Goal: Task Accomplishment & Management: Manage account settings

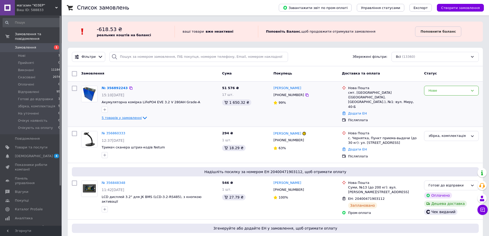
click at [128, 117] on span "5 товарів у замовленні" at bounding box center [122, 118] width 40 height 4
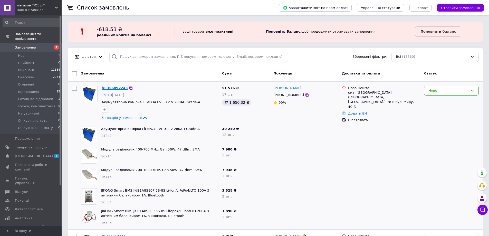
click at [114, 89] on link "№ 356892243" at bounding box center [115, 88] width 26 height 4
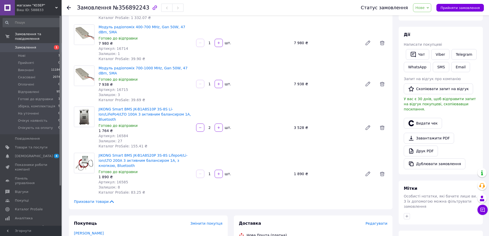
scroll to position [77, 0]
click at [48, 97] on span "Готові до відправки" at bounding box center [35, 99] width 35 height 5
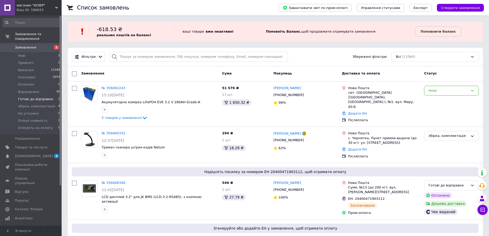
click at [53, 95] on li "Готові до відправки 2" at bounding box center [31, 98] width 63 height 7
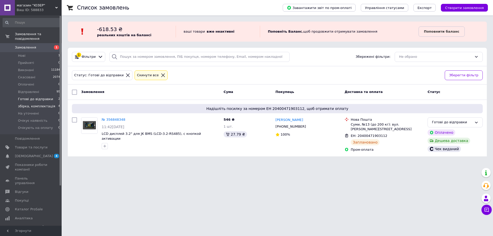
click at [38, 104] on span "збірка, комплектація" at bounding box center [36, 106] width 37 height 5
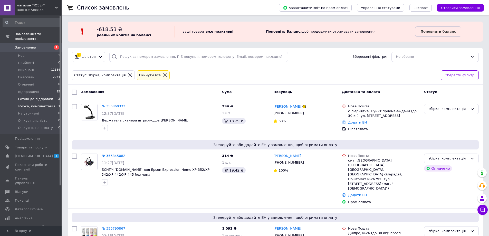
click at [48, 97] on span "Готові до відправки" at bounding box center [35, 99] width 35 height 5
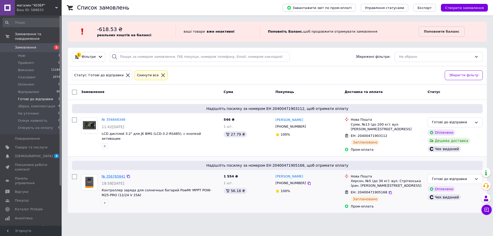
click at [111, 174] on link "№ 356765841" at bounding box center [114, 176] width 24 height 4
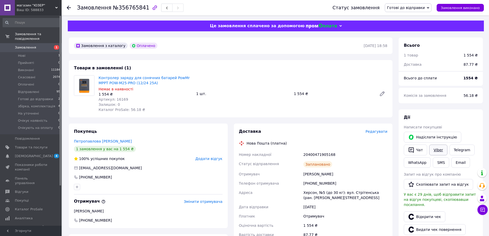
click at [439, 148] on link "Viber" at bounding box center [438, 149] width 18 height 11
click at [126, 5] on span "№356765841" at bounding box center [131, 8] width 36 height 6
click at [125, 5] on span "№356765841" at bounding box center [131, 8] width 36 height 6
click at [121, 7] on span "№356765841" at bounding box center [131, 8] width 36 height 6
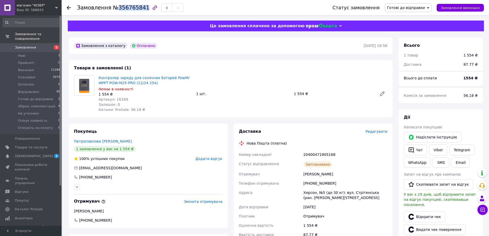
copy span "356765841"
click at [319, 155] on div "20400471905168" at bounding box center [345, 154] width 86 height 9
copy div "20400471905168"
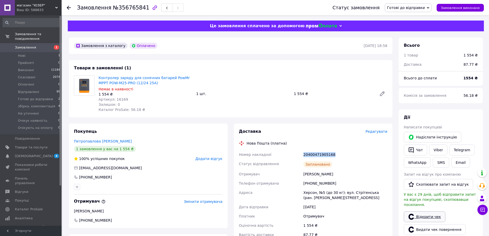
click at [423, 211] on link "Відкрити чек" at bounding box center [425, 216] width 42 height 11
click at [30, 104] on span "збірка, комплектація" at bounding box center [36, 106] width 37 height 5
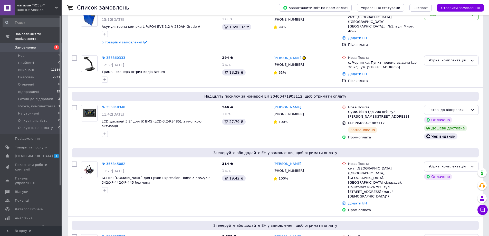
scroll to position [205, 0]
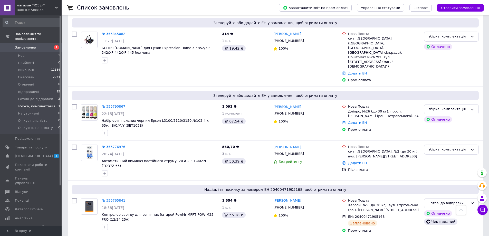
click at [31, 104] on span "збірка, комплектація" at bounding box center [36, 106] width 37 height 5
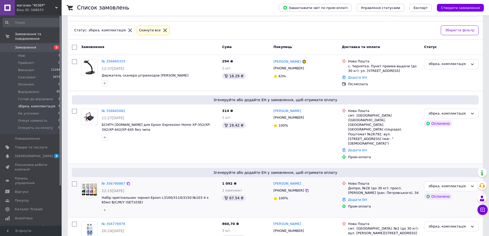
scroll to position [54, 0]
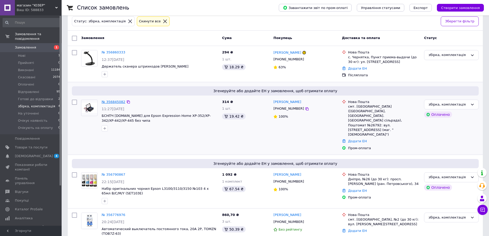
click at [114, 102] on link "№ 356845082" at bounding box center [114, 102] width 24 height 4
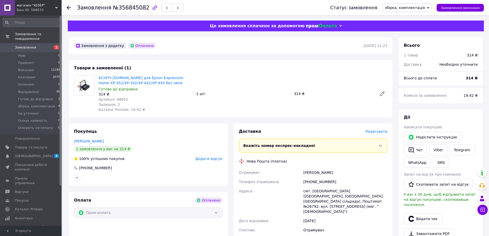
click at [375, 133] on span "Редагувати" at bounding box center [376, 131] width 22 height 4
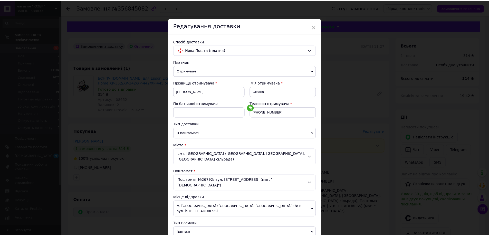
scroll to position [168, 0]
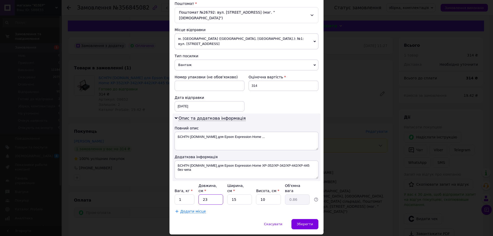
click at [219, 194] on input "23" at bounding box center [210, 199] width 25 height 10
type input "2"
type input "0.1"
type input "26"
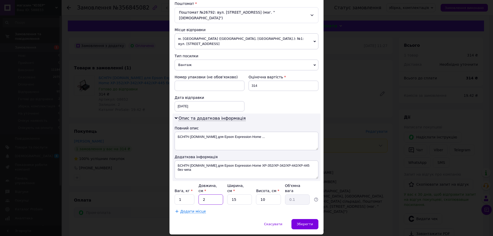
type input "0.98"
type input "26"
type input "2"
type input "0.13"
type input "26"
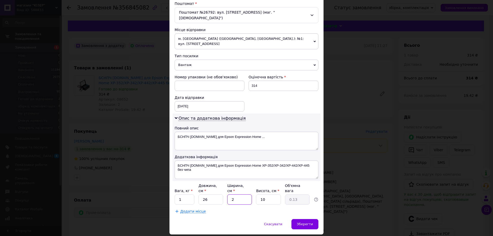
type input "1.69"
type input "26"
type input "8"
type input "1.35"
type input "8"
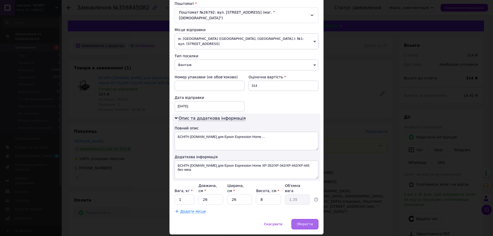
click at [299, 219] on div "Зберегти" at bounding box center [304, 224] width 27 height 10
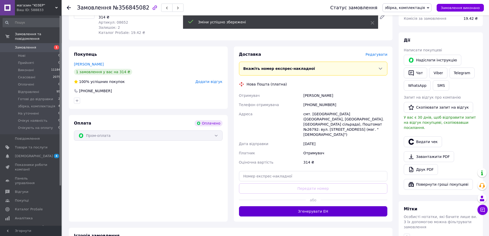
click at [358, 206] on button "Згенерувати ЕН" at bounding box center [313, 211] width 149 height 10
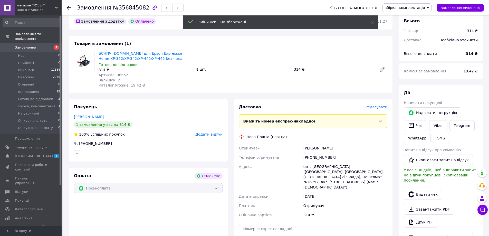
scroll to position [0, 0]
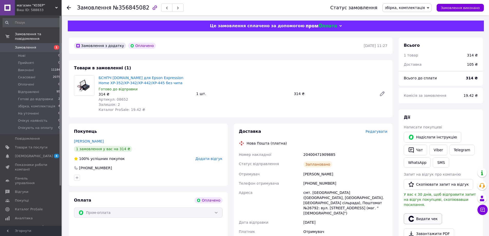
click at [426, 214] on button "Видати чек" at bounding box center [423, 218] width 38 height 11
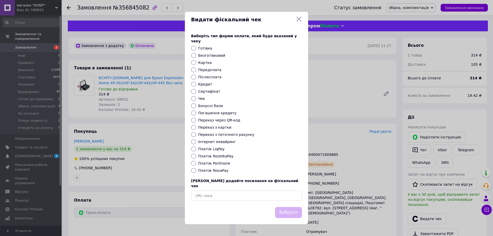
click at [217, 56] on label "Безготівковий" at bounding box center [211, 55] width 27 height 4
click at [196, 56] on input "Безготівковий" at bounding box center [193, 55] width 5 height 5
radio input "true"
click at [294, 209] on button "Вибрати" at bounding box center [288, 212] width 27 height 11
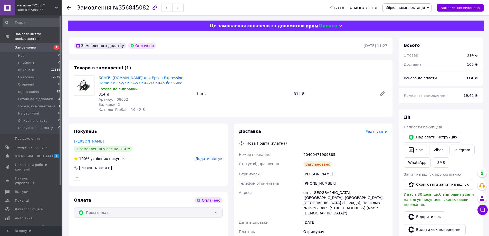
click at [412, 8] on span "збірка, комплектація" at bounding box center [405, 8] width 40 height 4
click at [420, 56] on li "Готові до відправки" at bounding box center [407, 57] width 48 height 8
click at [322, 154] on div "20400471909885" at bounding box center [345, 154] width 86 height 9
copy div "20400471909885"
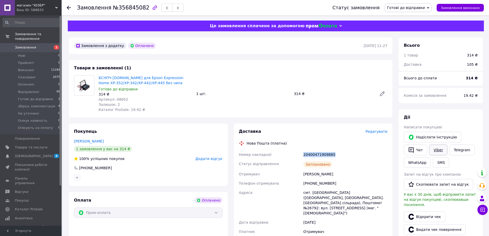
click at [442, 153] on link "Viber" at bounding box center [438, 149] width 18 height 11
drag, startPoint x: 176, startPoint y: 88, endPoint x: 159, endPoint y: 83, distance: 17.7
click at [159, 83] on div "БСНПЧ [DOMAIN_NAME] для Epson Expression Home XP-352/XP-342/XP-442/XP-445 без ч…" at bounding box center [144, 93] width 97 height 39
click at [174, 83] on span "БСНПЧ [DOMAIN_NAME] для Epson Expression Home XP-352/XP-342/XP-442/XP-445 без ч…" at bounding box center [145, 80] width 93 height 10
drag, startPoint x: 173, startPoint y: 81, endPoint x: 99, endPoint y: 76, distance: 74.4
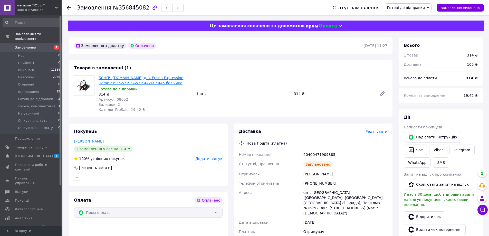
click at [99, 76] on span "БСНПЧ [DOMAIN_NAME] для Epson Expression Home XP-352/XP-342/XP-442/XP-445 без ч…" at bounding box center [145, 80] width 93 height 10
copy link "БСНПЧ [DOMAIN_NAME] для Epson Expression Home XP-352/XP-342/XP-442/XP-445 без ч…"
click at [315, 66] on div "Товари в замовленні (1) БСНПЧ [DOMAIN_NAME] для Epson Expression Home XP-352/XP…" at bounding box center [230, 88] width 323 height 57
click at [37, 45] on span "Замовлення" at bounding box center [31, 47] width 33 height 5
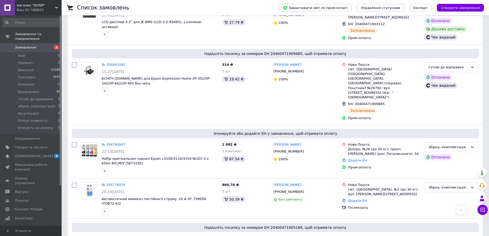
scroll to position [180, 0]
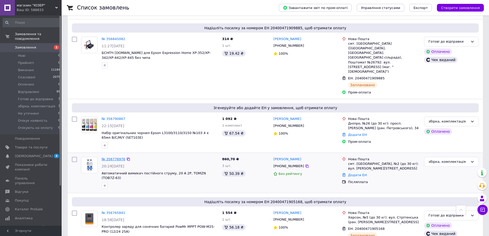
click at [117, 157] on link "№ 356776976" at bounding box center [114, 159] width 24 height 4
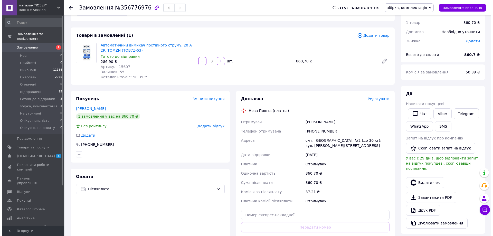
scroll to position [26, 0]
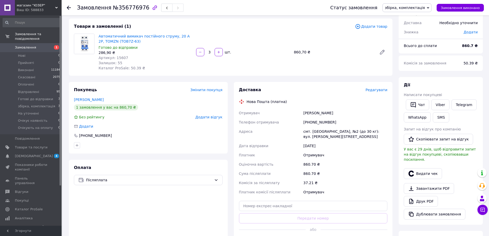
click at [380, 89] on span "Редагувати" at bounding box center [376, 90] width 22 height 4
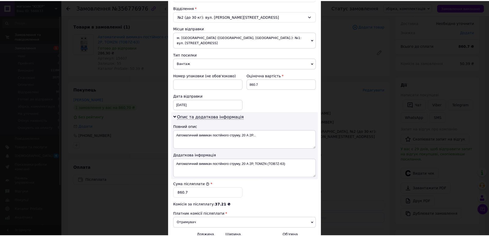
scroll to position [218, 0]
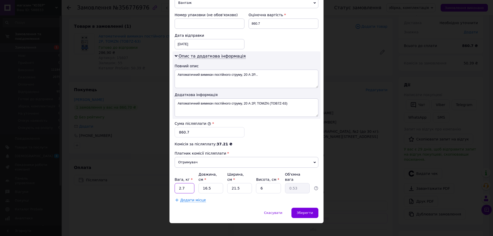
click at [191, 183] on input "2.7" at bounding box center [184, 188] width 20 height 10
type input "1"
type input "2"
type input "0.1"
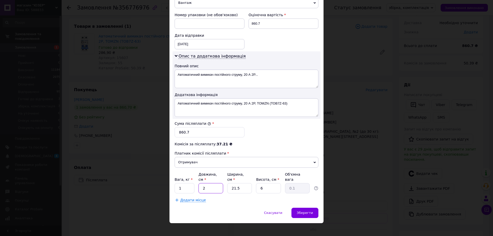
type input "20"
type input "0.65"
type input "20"
type input "1"
type input "0.1"
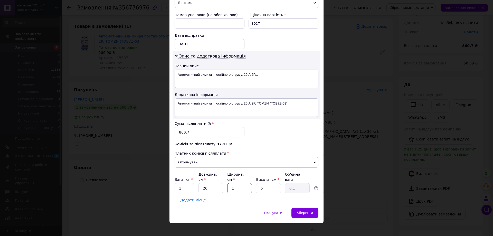
type input "15"
type input "0.45"
type input "15"
type input "9"
type input "0.68"
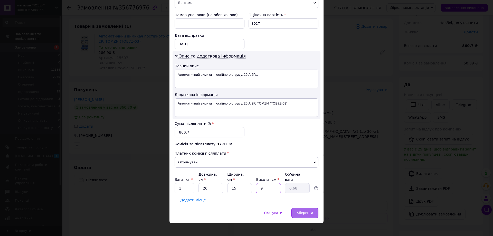
type input "9"
click at [313, 208] on div "Зберегти" at bounding box center [304, 213] width 27 height 10
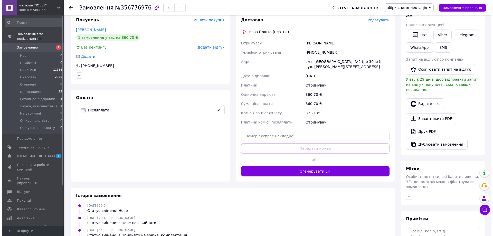
scroll to position [26, 0]
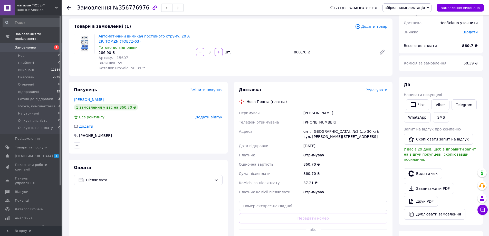
click at [379, 91] on span "Редагувати" at bounding box center [376, 90] width 22 height 4
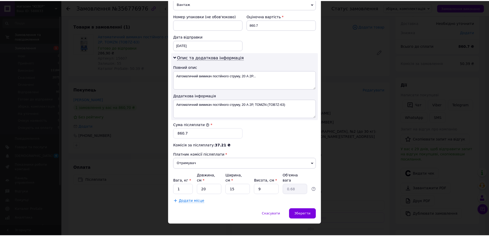
scroll to position [218, 0]
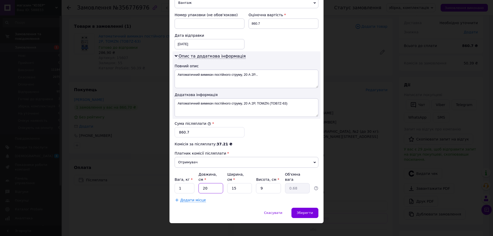
click at [218, 183] on input "20" at bounding box center [210, 188] width 25 height 10
type input "1"
type input "0.1"
type input "12"
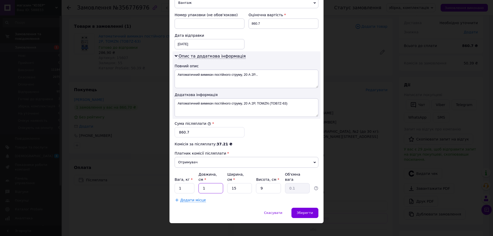
type input "0.41"
type input "12"
type input "1"
type input "0.1"
type input "10"
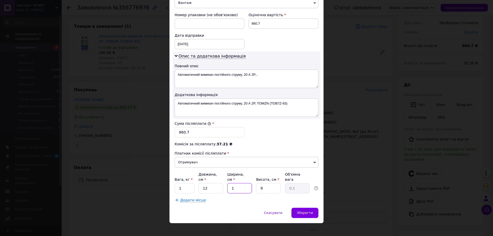
type input "0.27"
type input "10"
click at [314, 209] on div "Зберегти" at bounding box center [304, 213] width 27 height 10
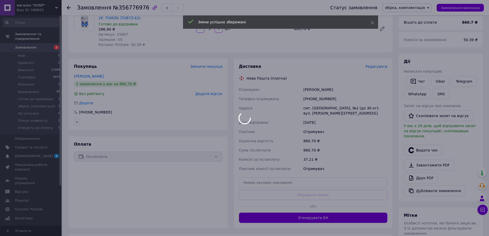
scroll to position [77, 0]
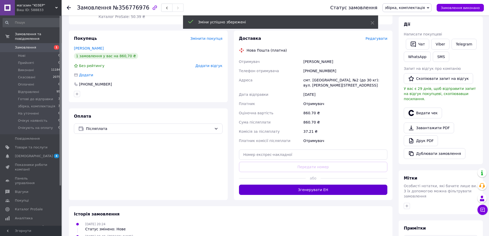
click at [337, 190] on button "Згенерувати ЕН" at bounding box center [313, 189] width 149 height 10
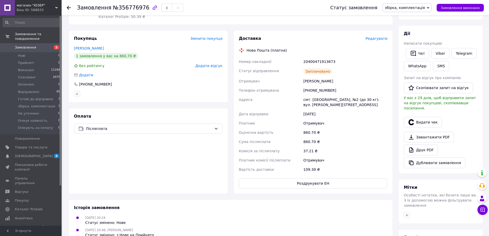
click at [402, 7] on span "збірка, комплектація" at bounding box center [405, 8] width 40 height 4
click at [404, 56] on li "Готові до відправки" at bounding box center [407, 57] width 48 height 8
click at [412, 119] on icon "button" at bounding box center [411, 122] width 6 height 6
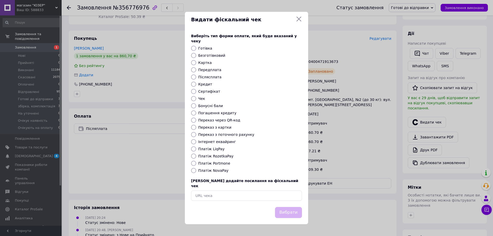
click at [209, 56] on label "Безготівковий" at bounding box center [211, 55] width 27 height 4
click at [196, 56] on input "Безготівковий" at bounding box center [193, 55] width 5 height 5
radio input "true"
click at [287, 207] on button "Вибрати" at bounding box center [288, 212] width 27 height 11
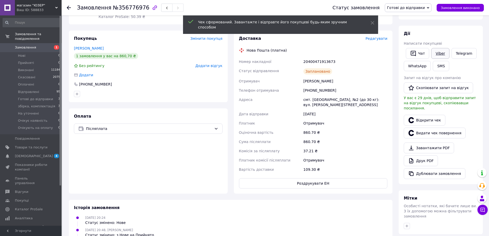
click at [437, 52] on link "Viber" at bounding box center [440, 53] width 18 height 11
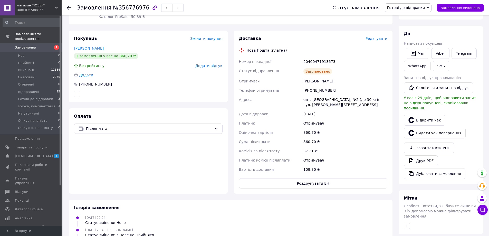
click at [337, 61] on div "20400471913673" at bounding box center [345, 61] width 86 height 9
click at [313, 66] on div "Заплановано" at bounding box center [345, 71] width 86 height 10
click at [314, 62] on div "20400471913673" at bounding box center [345, 61] width 86 height 9
copy div "20400471913673"
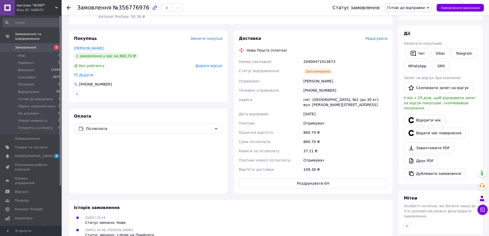
click at [347, 44] on div "Доставка Редагувати Нова Пошта (платна) Номер накладної 20400471913673 Статус в…" at bounding box center [313, 112] width 149 height 153
click at [122, 4] on div "Замовлення №356776976" at bounding box center [130, 7] width 106 height 9
copy span "356776976"
click at [419, 115] on link "Відкрити чек" at bounding box center [425, 120] width 42 height 11
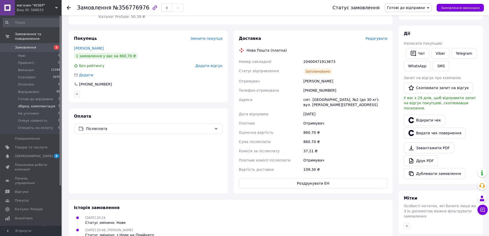
click at [43, 104] on span "збірка, комплектація" at bounding box center [36, 106] width 37 height 5
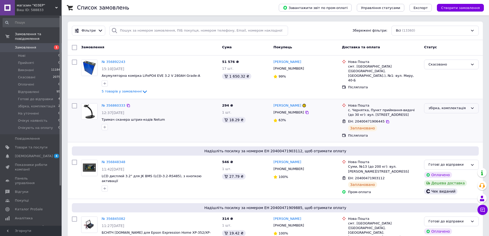
click at [446, 109] on div "збірка, комплектація" at bounding box center [448, 107] width 40 height 5
click at [451, 122] on li "Готові до відправки" at bounding box center [451, 123] width 54 height 9
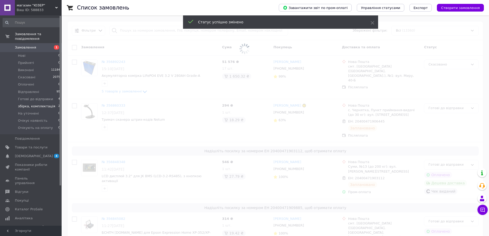
click at [45, 104] on span "збірка, комплектація" at bounding box center [36, 106] width 37 height 5
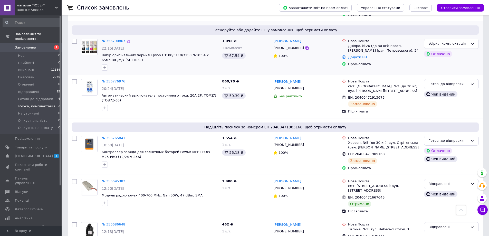
scroll to position [231, 0]
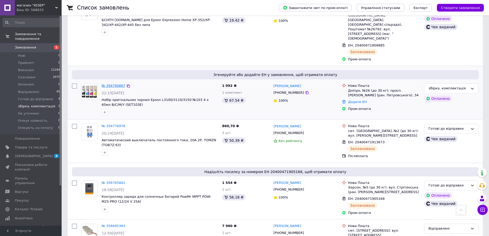
click at [112, 84] on link "№ 356790867" at bounding box center [114, 86] width 24 height 4
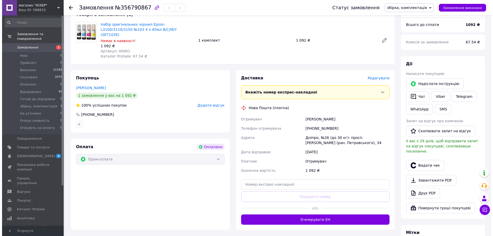
scroll to position [51, 0]
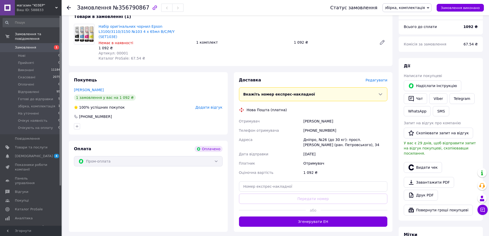
click at [378, 78] on span "Редагувати" at bounding box center [376, 80] width 22 height 4
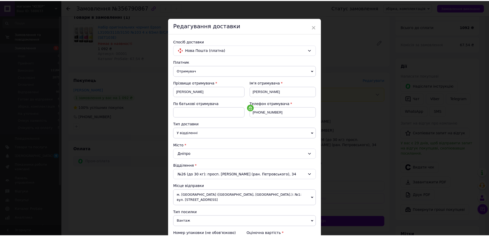
scroll to position [168, 0]
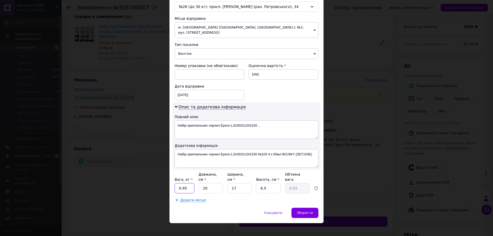
click at [188, 184] on input "0.95" at bounding box center [184, 188] width 20 height 10
type input "0"
type input "1"
type input "0.1"
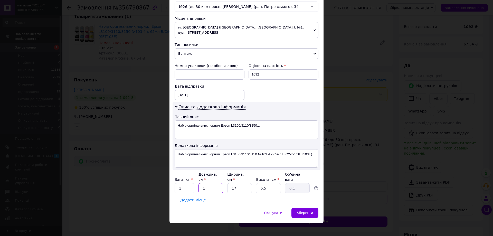
type input "18"
type input "0.5"
type input "18"
type input "1"
type input "0.1"
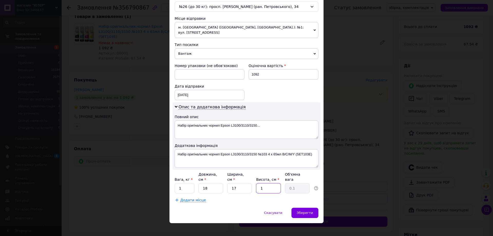
type input "10"
type input "0.77"
type input "10"
click at [310, 211] on span "Зберегти" at bounding box center [305, 213] width 16 height 4
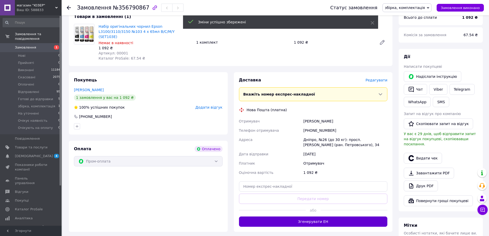
click at [312, 216] on button "Згенерувати ЕН" at bounding box center [313, 221] width 149 height 10
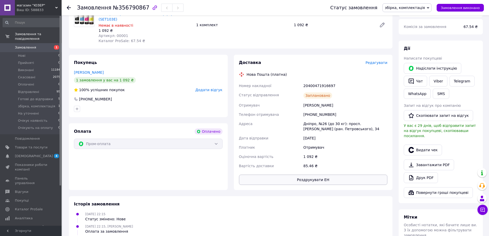
scroll to position [77, 0]
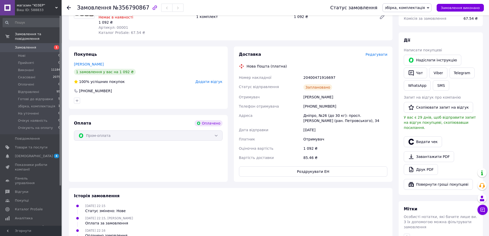
click at [403, 7] on span "збірка, комплектація" at bounding box center [405, 8] width 40 height 4
click at [411, 57] on li "Готові до відправки" at bounding box center [407, 57] width 48 height 8
click at [296, 32] on div "Товари в замовленні (1) Набір оригінальних чорнил Epson L3100/3110/3150 №103 4 …" at bounding box center [230, 11] width 323 height 57
click at [426, 139] on button "Видати чек" at bounding box center [423, 141] width 38 height 11
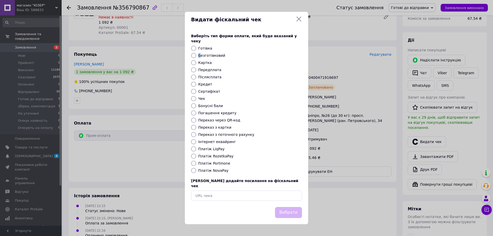
click at [199, 57] on label "Безготівковий" at bounding box center [211, 55] width 27 height 4
click at [196, 55] on input "Безготівковий" at bounding box center [193, 55] width 5 height 5
radio input "true"
click at [295, 211] on button "Вибрати" at bounding box center [288, 212] width 27 height 11
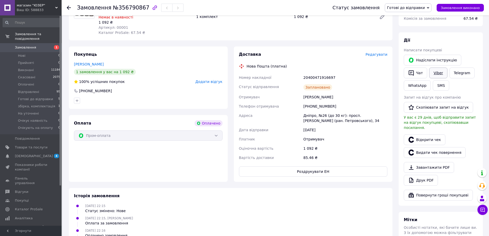
click at [436, 72] on link "Viber" at bounding box center [438, 72] width 18 height 11
click at [125, 12] on div "Замовлення №356790867" at bounding box center [199, 7] width 245 height 15
click at [126, 11] on span "№356790867" at bounding box center [131, 8] width 36 height 6
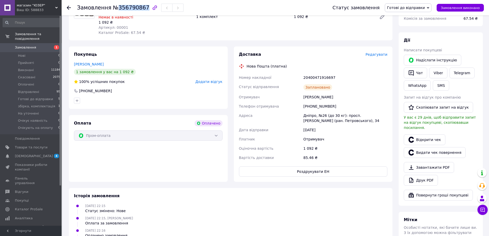
copy span "356790867"
click at [346, 64] on div "Нова Пошта (платна)" at bounding box center [313, 66] width 151 height 5
click at [320, 73] on div "20400471916697" at bounding box center [345, 77] width 86 height 9
copy div "20400471916697"
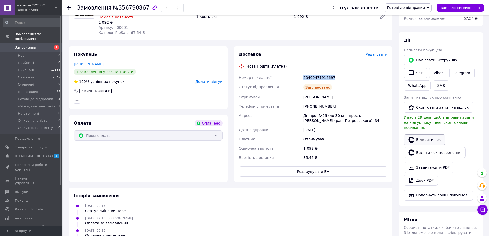
click at [425, 134] on link "Відкрити чек" at bounding box center [425, 139] width 42 height 11
click at [40, 104] on span "збірка, комплектація" at bounding box center [36, 106] width 37 height 5
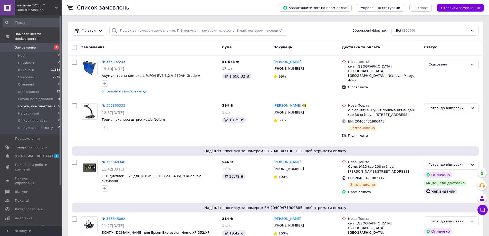
click at [42, 104] on span "збірка, комплектація" at bounding box center [36, 106] width 37 height 5
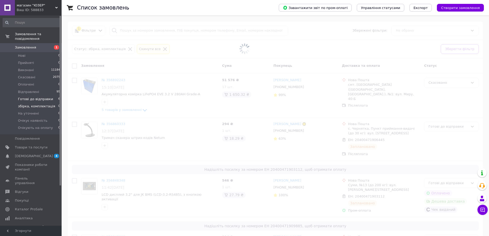
click at [45, 97] on span "Готові до відправки" at bounding box center [35, 99] width 35 height 5
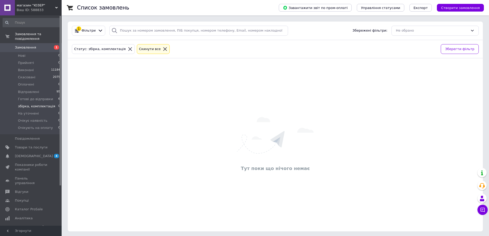
click at [163, 51] on icon at bounding box center [165, 49] width 5 height 5
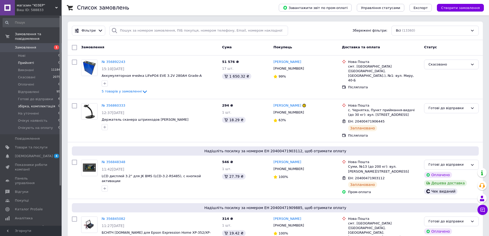
click at [24, 61] on span "Прийняті" at bounding box center [26, 63] width 16 height 5
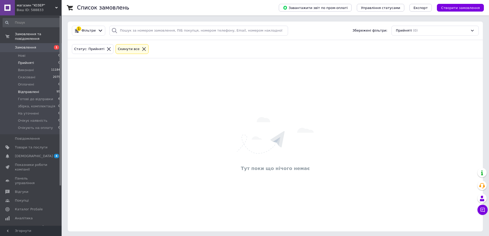
click at [41, 88] on li "Відправлені 95" at bounding box center [31, 91] width 63 height 7
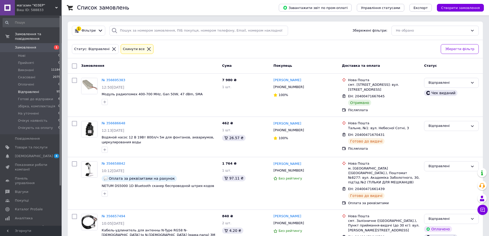
click at [47, 45] on span "1" at bounding box center [54, 47] width 14 height 5
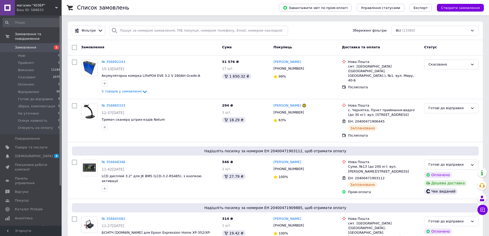
scroll to position [206, 0]
